Goal: Information Seeking & Learning: Learn about a topic

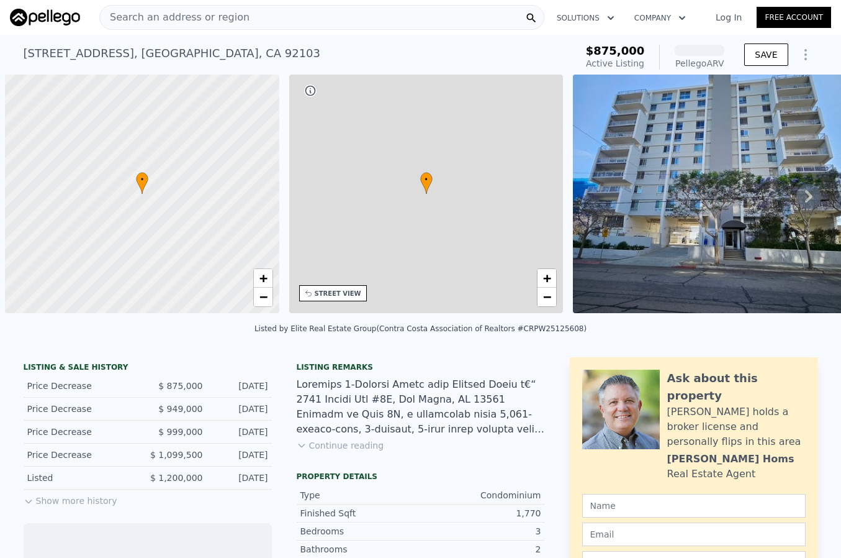
scroll to position [0, 5]
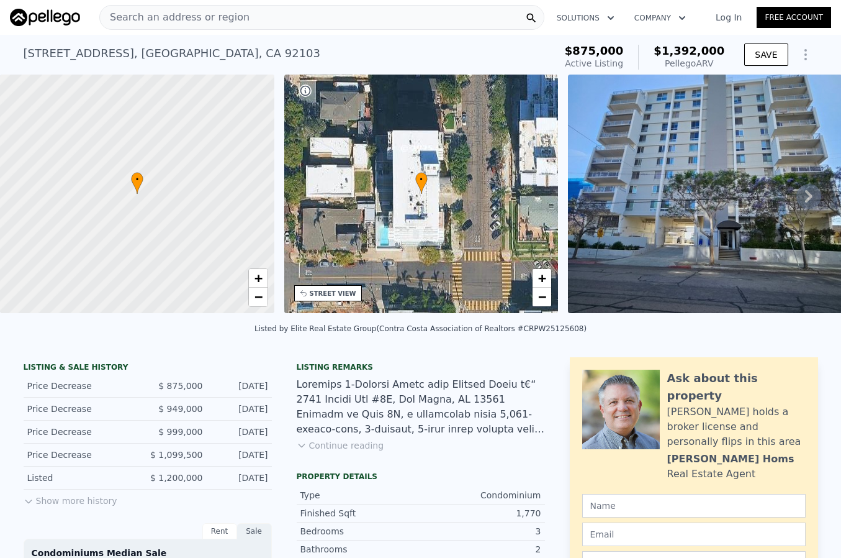
click at [321, 303] on div "• + −" at bounding box center [421, 194] width 274 height 238
click at [320, 297] on div "STREET VIEW" at bounding box center [328, 293] width 68 height 16
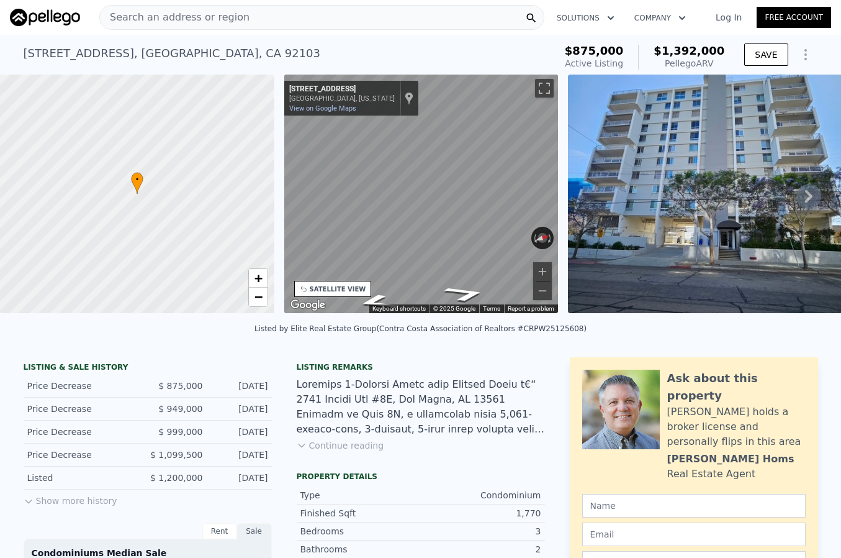
click at [268, 197] on div "• + − • + − STREET VIEW ← Move left → Move right ↑ Move up ↓ Move down + Zoom i…" at bounding box center [420, 196] width 841 height 243
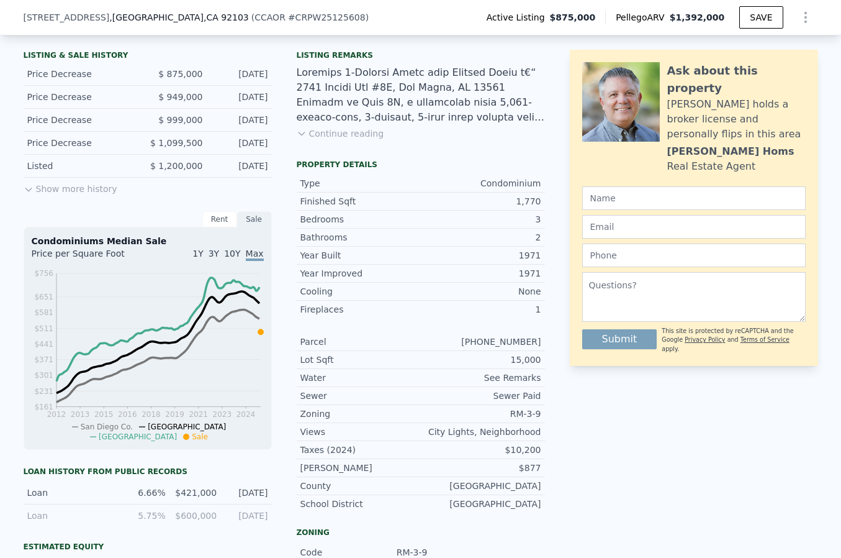
scroll to position [309, 0]
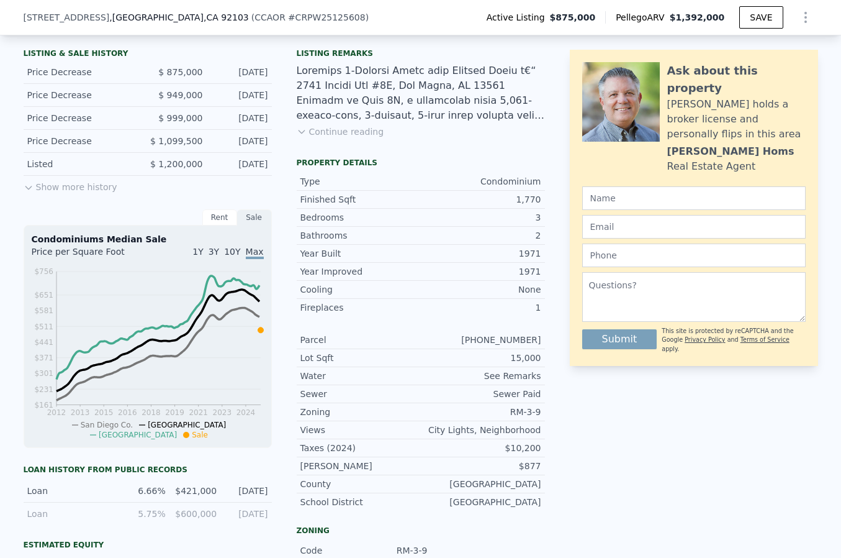
click at [315, 132] on button "Continue reading" at bounding box center [341, 131] width 88 height 12
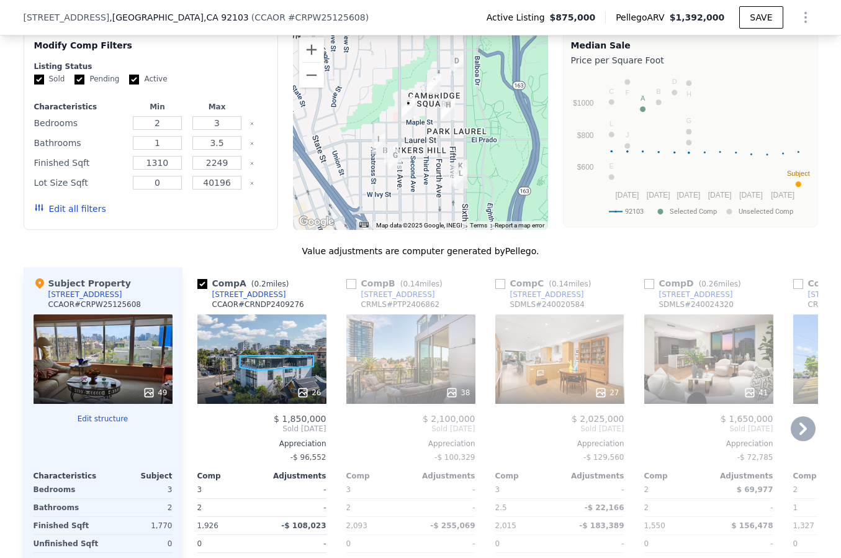
scroll to position [1597, 0]
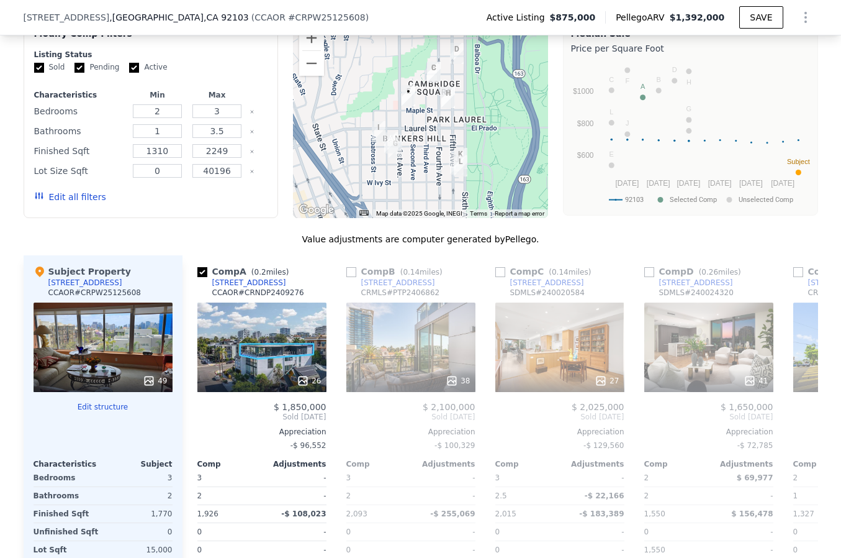
click at [91, 302] on div "49" at bounding box center [103, 346] width 139 height 89
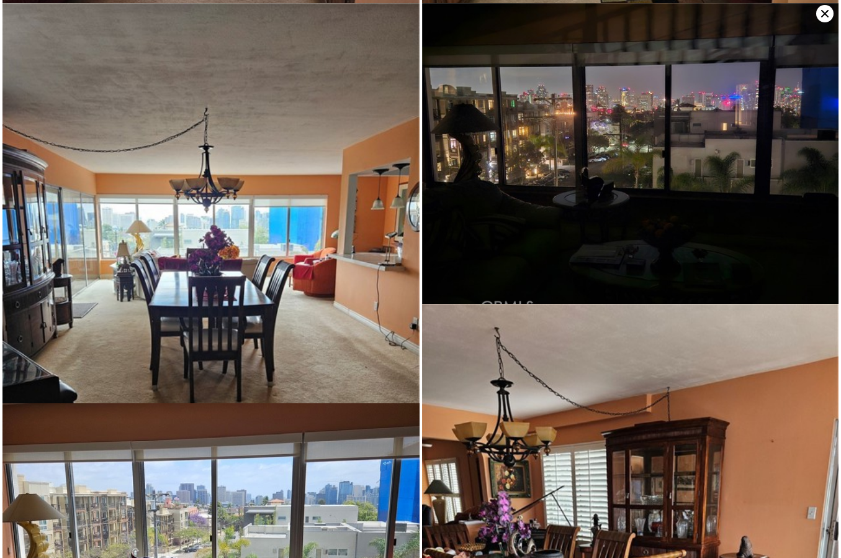
scroll to position [2400, 0]
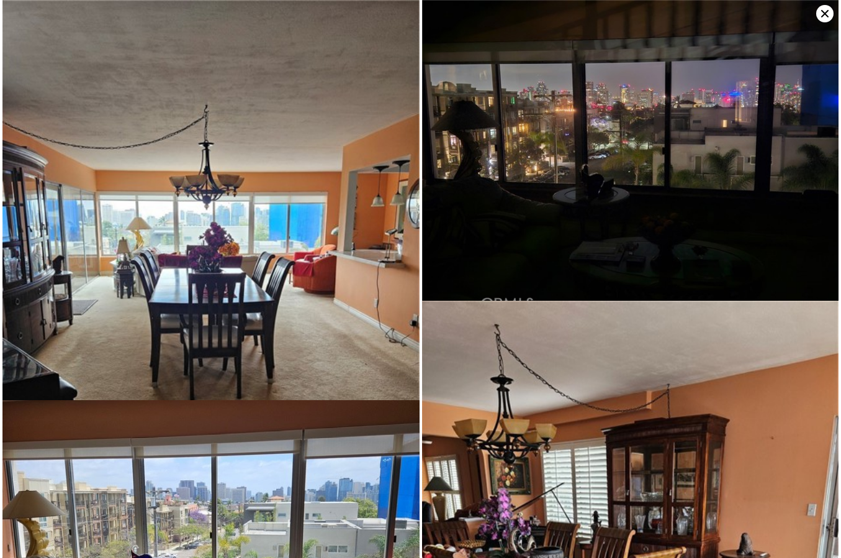
click at [592, 131] on img at bounding box center [630, 156] width 417 height 313
click at [615, 131] on img at bounding box center [630, 156] width 417 height 313
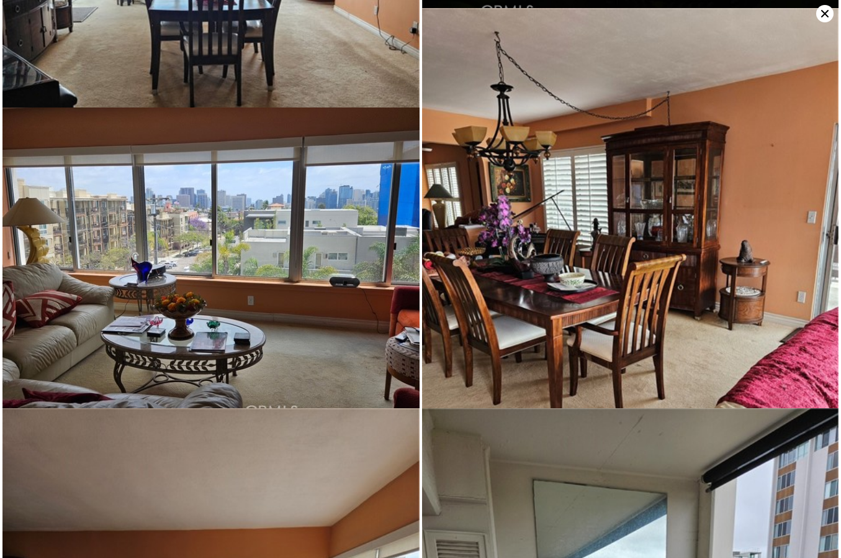
scroll to position [2700, 0]
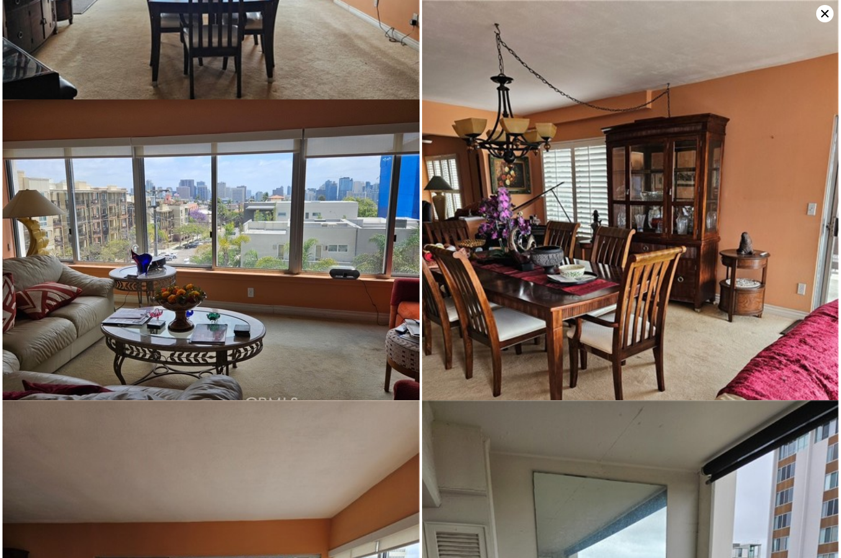
drag, startPoint x: 309, startPoint y: 234, endPoint x: -5, endPoint y: 435, distance: 372.9
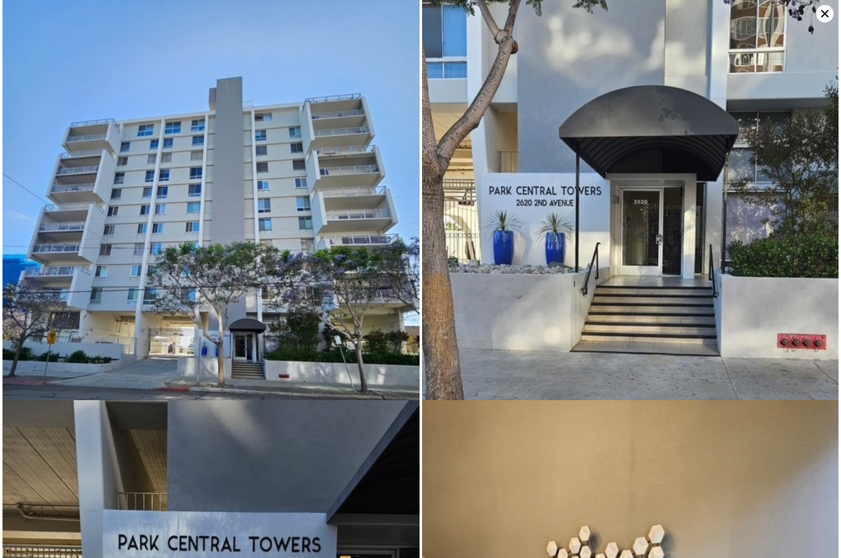
scroll to position [0, 0]
click at [826, 15] on icon at bounding box center [825, 13] width 7 height 7
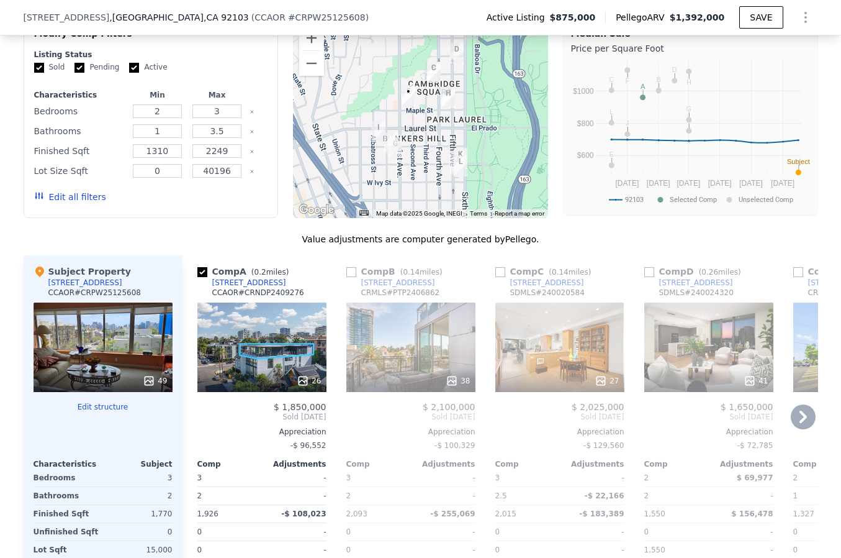
click at [253, 302] on div "26" at bounding box center [261, 346] width 129 height 89
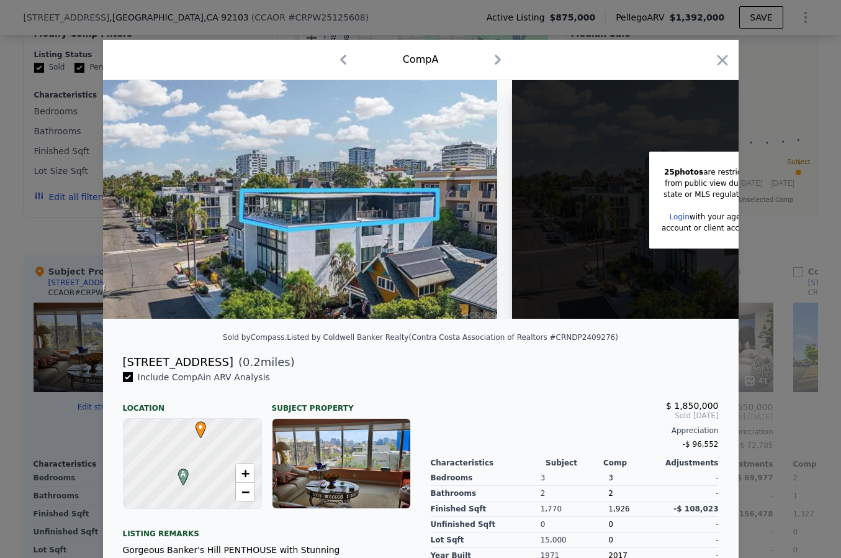
click at [610, 219] on div "25 photos are restricted from public view due to state or MLS regulations Login…" at bounding box center [709, 199] width 394 height 238
click at [722, 61] on icon "button" at bounding box center [722, 60] width 11 height 11
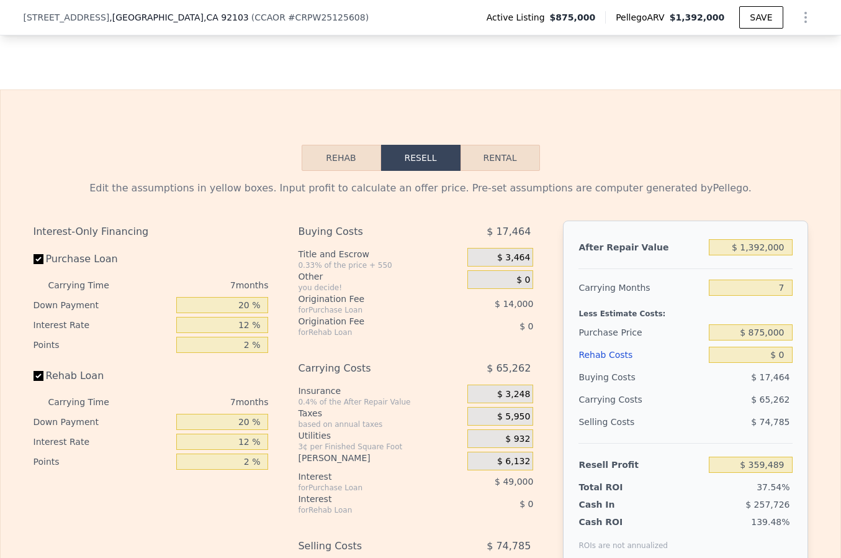
scroll to position [2513, 0]
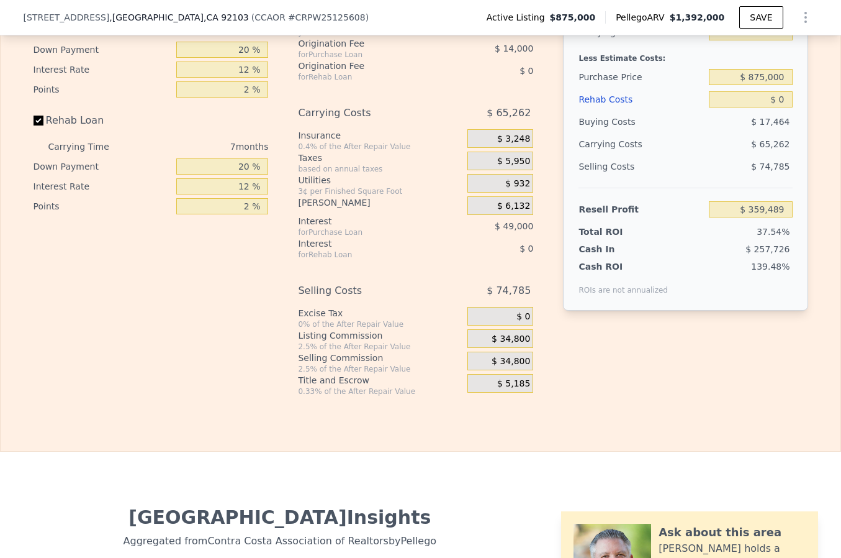
click at [73, 1] on div "[STREET_ADDRESS] ( CCAOR # CRPW25125608 ) Active Listing $875,000 Pellego ARV $…" at bounding box center [421, 17] width 795 height 35
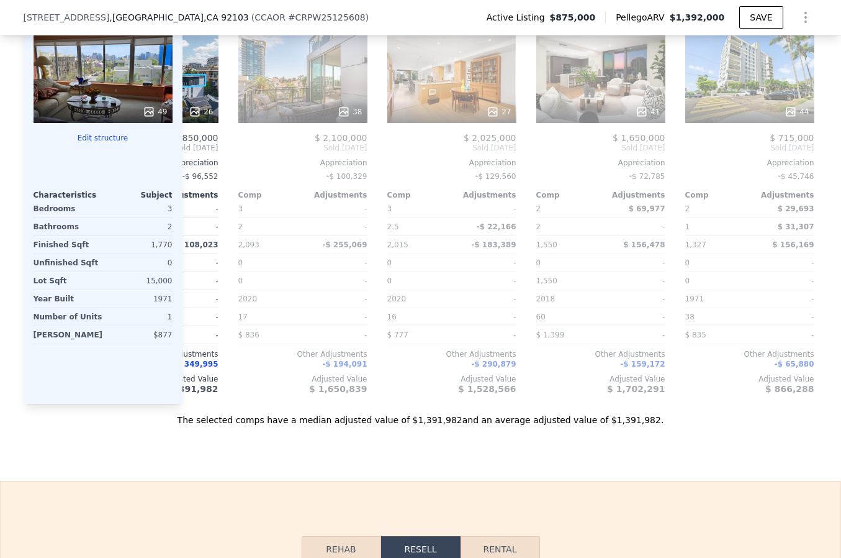
scroll to position [1808, 0]
